Goal: Information Seeking & Learning: Learn about a topic

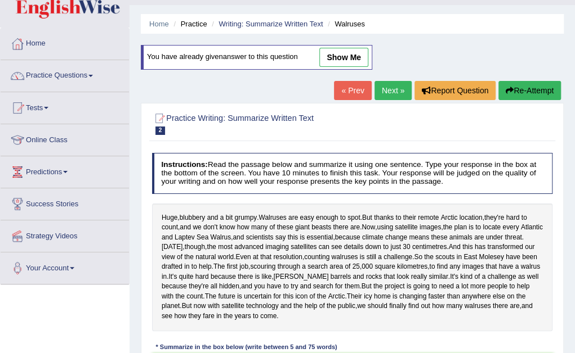
scroll to position [23, 0]
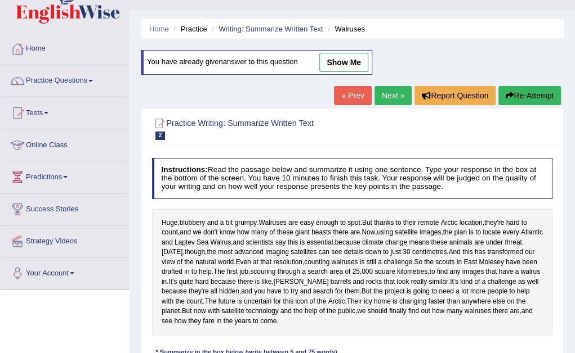
click at [57, 140] on link "Online Class" at bounding box center [65, 143] width 128 height 28
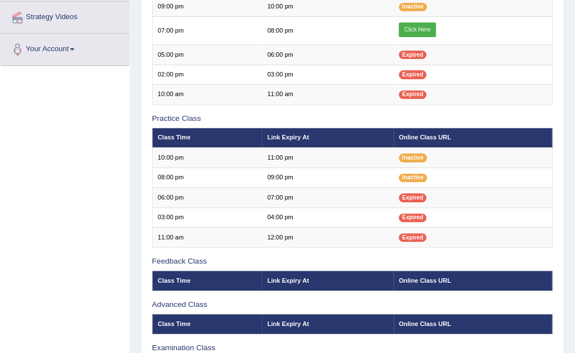
scroll to position [248, 0]
